Goal: Information Seeking & Learning: Learn about a topic

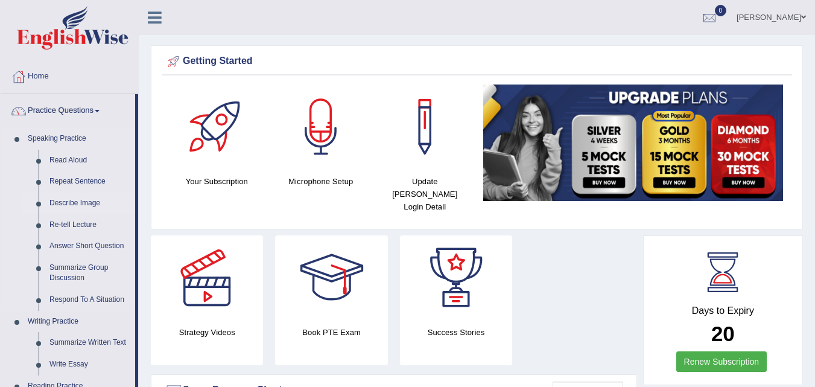
click at [75, 202] on link "Describe Image" at bounding box center [89, 203] width 91 height 22
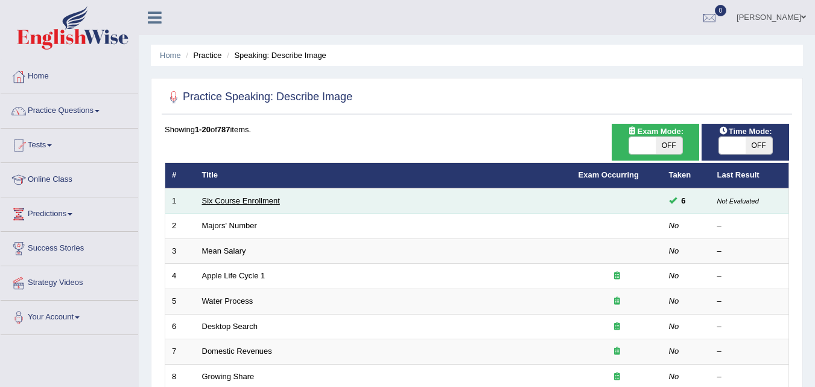
click at [226, 200] on link "Six Course Enrollment" at bounding box center [241, 200] width 78 height 9
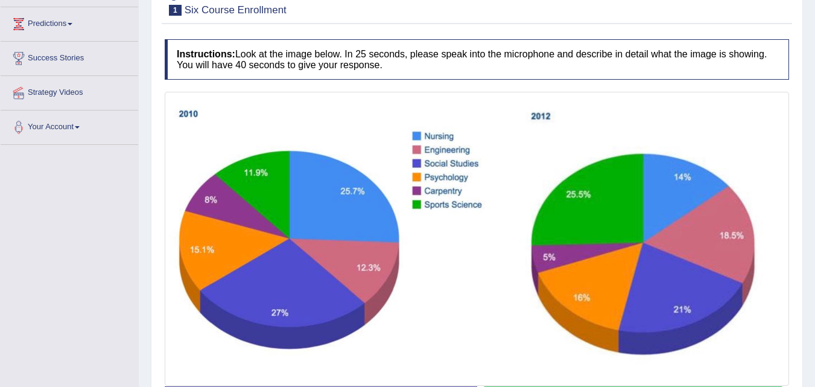
click at [517, 268] on img at bounding box center [477, 239] width 618 height 288
